Goal: Find specific page/section

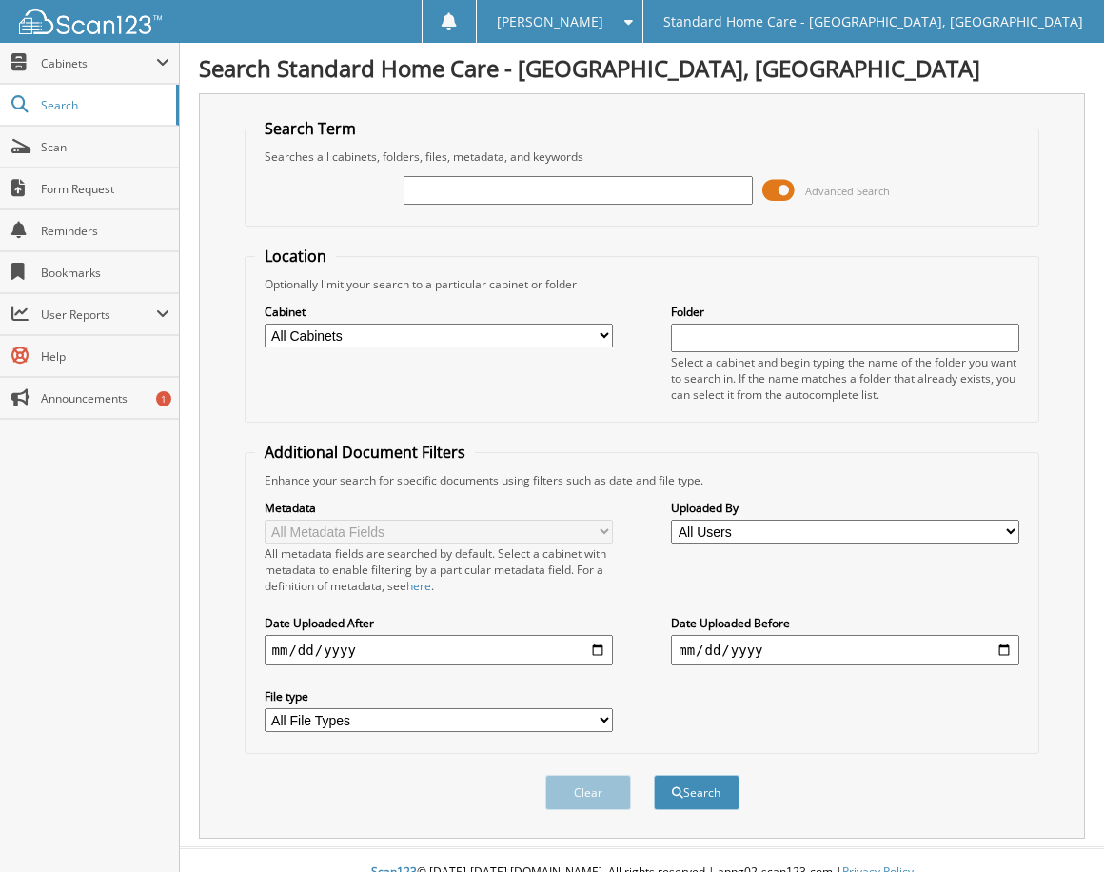
click at [527, 194] on input "text" at bounding box center [578, 190] width 348 height 29
type input "[PERSON_NAME]"
click at [691, 803] on button "Search" at bounding box center [697, 792] width 86 height 35
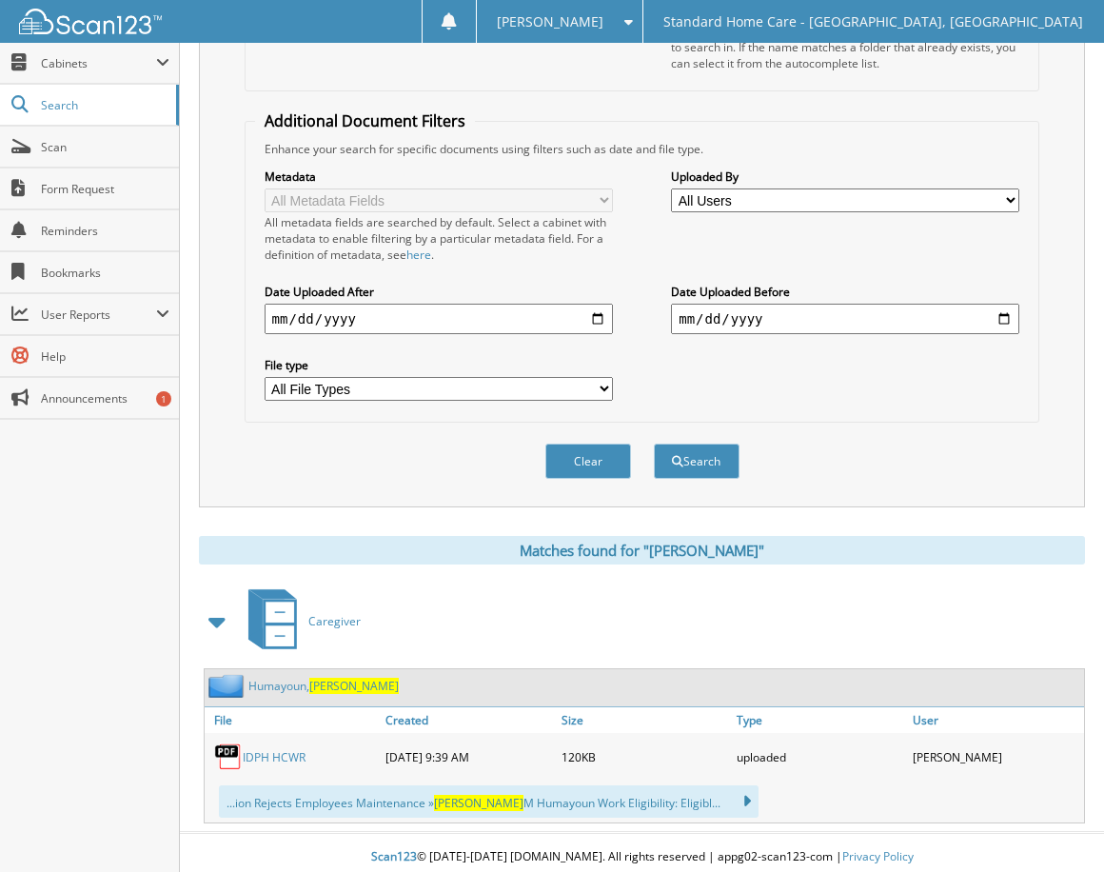
scroll to position [341, 0]
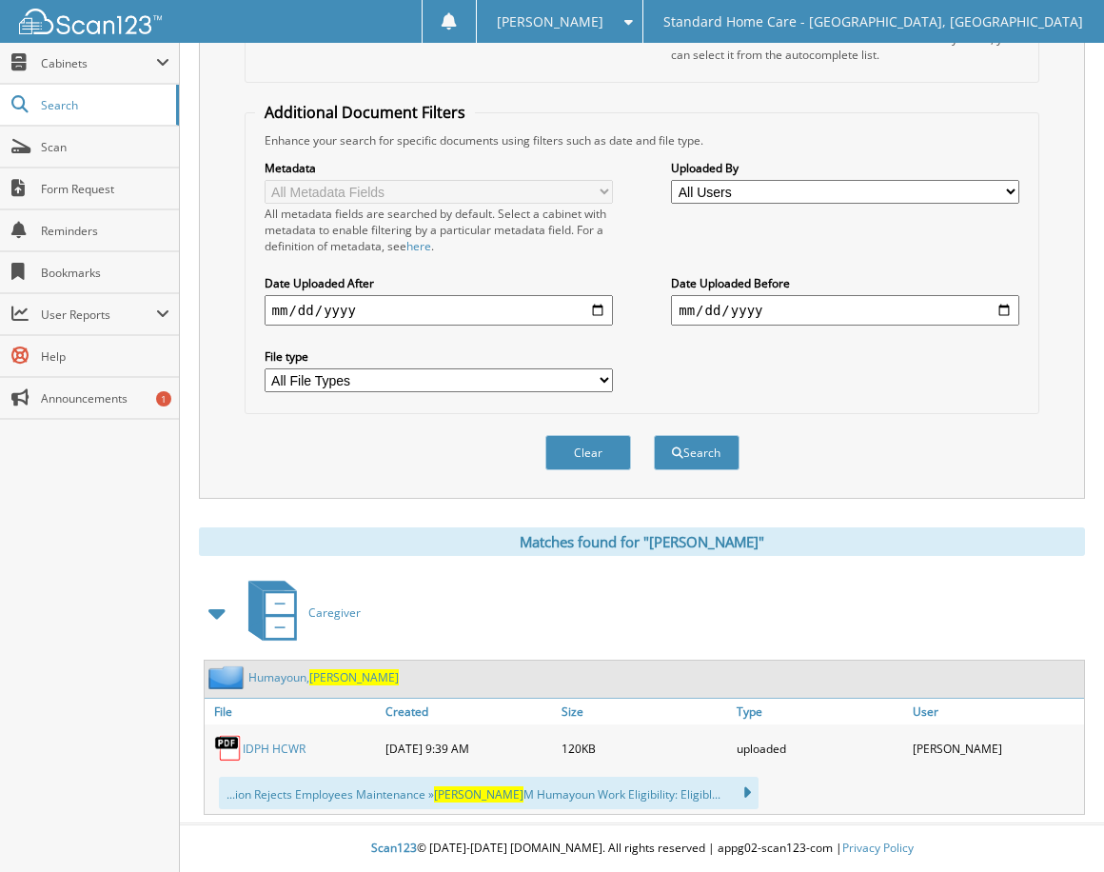
click at [311, 670] on link "[PERSON_NAME]" at bounding box center [323, 677] width 150 height 16
